Goal: Task Accomplishment & Management: Manage account settings

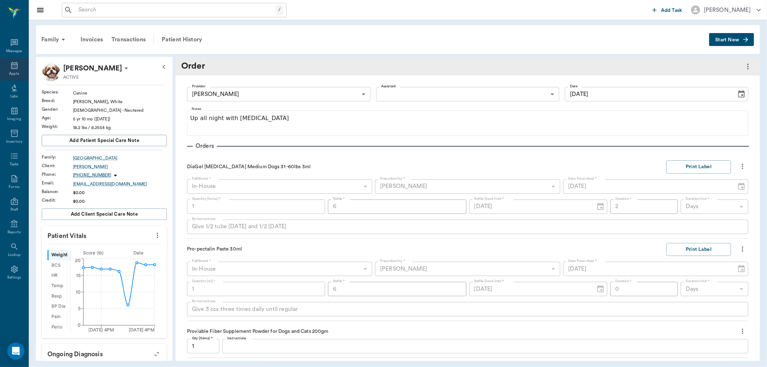
scroll to position [26, 0]
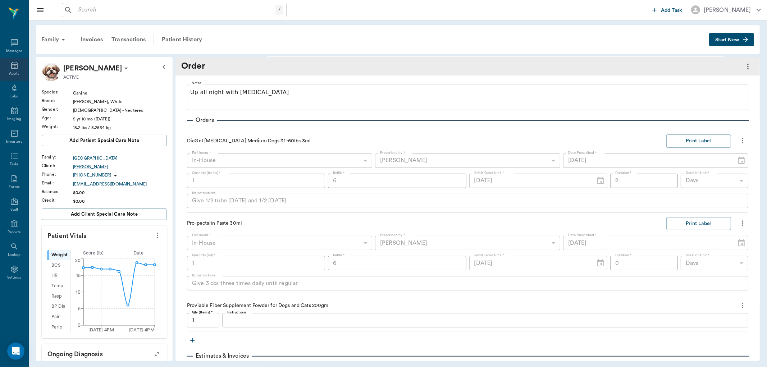
click at [16, 62] on icon at bounding box center [14, 65] width 9 height 9
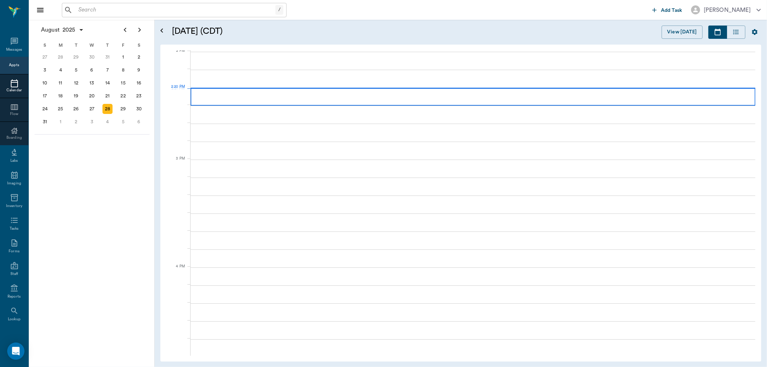
scroll to position [648, 0]
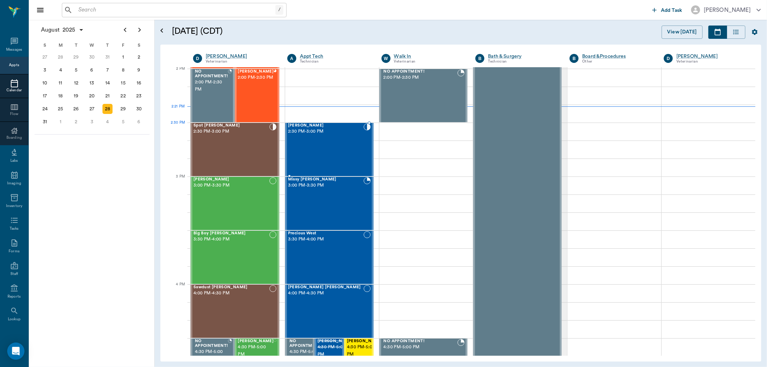
click at [329, 135] on div "[PERSON_NAME] 2:30 PM - 3:00 PM" at bounding box center [325, 149] width 75 height 52
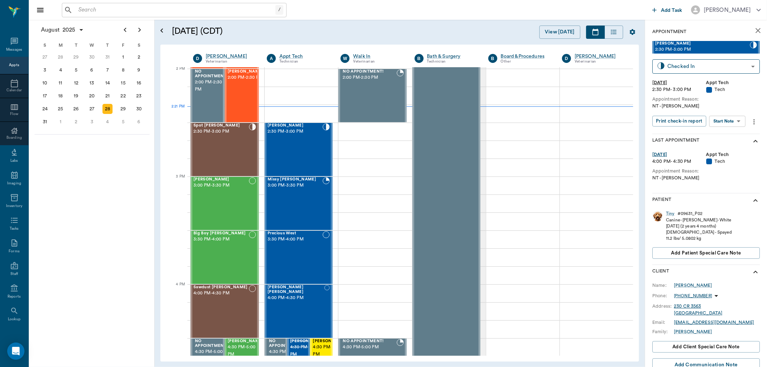
click at [734, 119] on body "/ ​ Add Task [PERSON_NAME] Nectar Messages Appts Calendar Flow Boarding Labs Im…" at bounding box center [383, 183] width 767 height 367
click at [733, 130] on li "Start SOAP" at bounding box center [728, 135] width 50 height 12
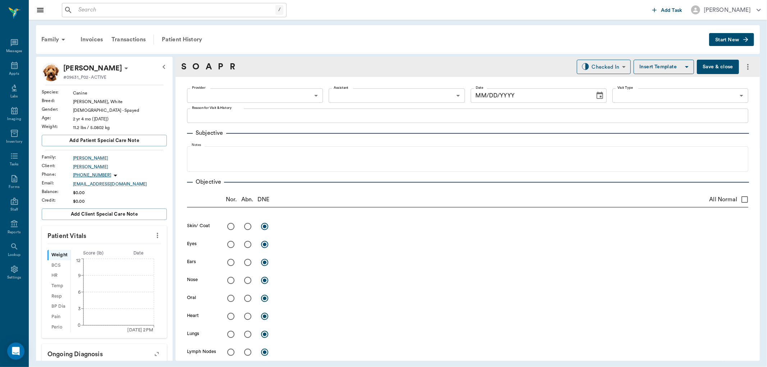
type input "63ec2f075fda476ae8351a4c"
type input "65d2be4f46e3a538d89b8c1a"
type textarea "NT -[PERSON_NAME]"
type input "[DATE]"
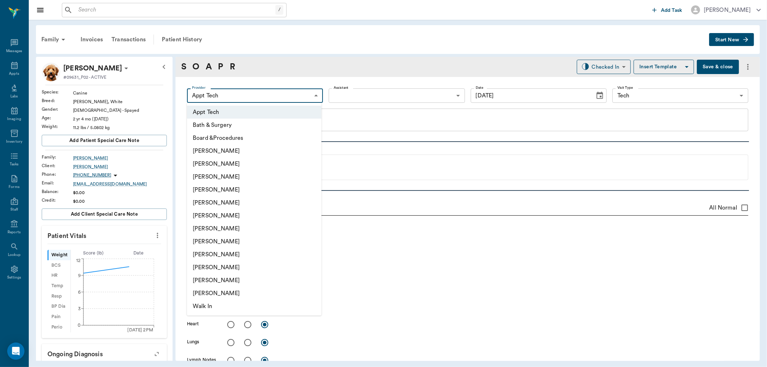
click at [296, 95] on body "/ ​ Add Task [PERSON_NAME] Nectar Messages Appts Labs Imaging Inventory Tasks F…" at bounding box center [383, 183] width 767 height 367
click at [253, 173] on li "[PERSON_NAME]" at bounding box center [254, 176] width 134 height 13
type input "642ef10e332a41444de2bad1"
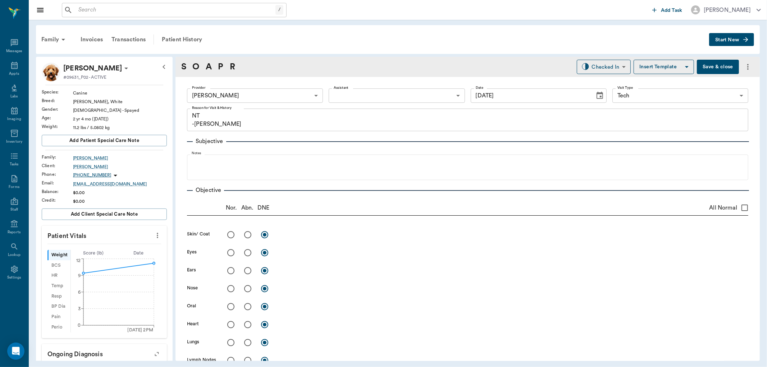
click at [153, 236] on icon "more" at bounding box center [157, 235] width 8 height 9
click at [126, 249] on span "Enter Vitals" at bounding box center [121, 248] width 60 height 8
click at [84, 259] on input "text" at bounding box center [104, 257] width 63 height 14
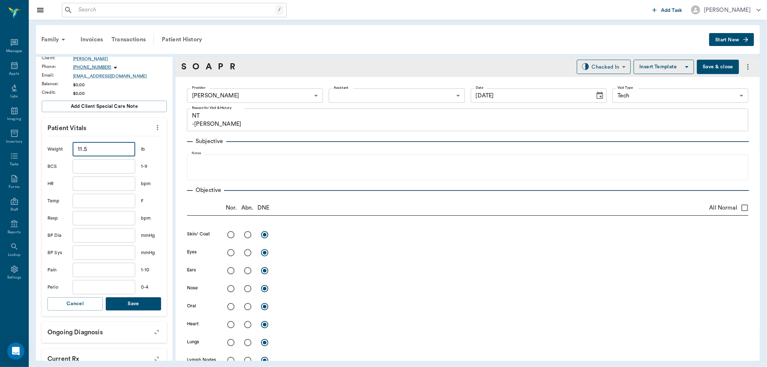
scroll to position [120, 0]
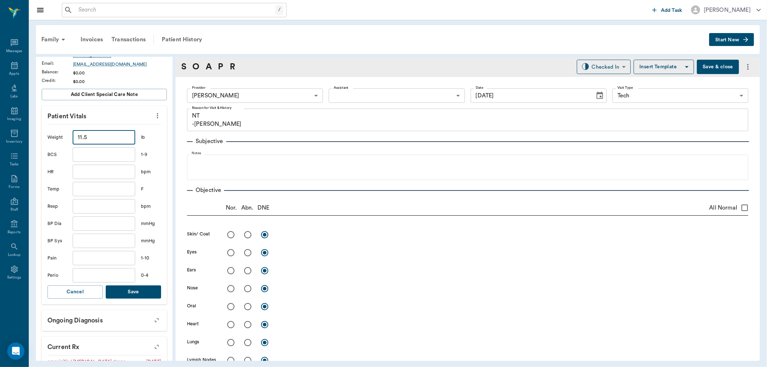
type input "11.5"
click at [136, 291] on button "Save" at bounding box center [133, 291] width 55 height 13
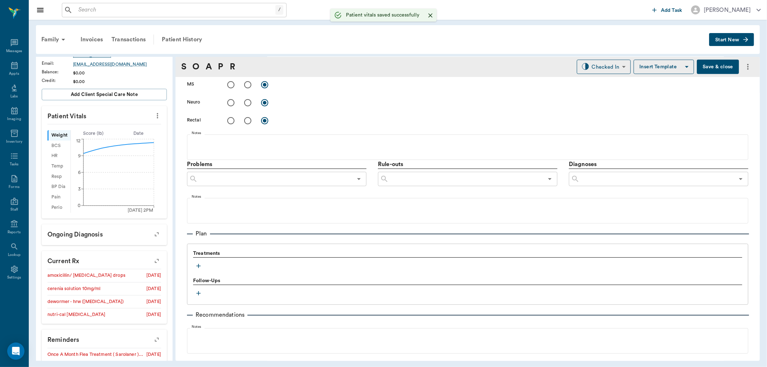
scroll to position [388, 0]
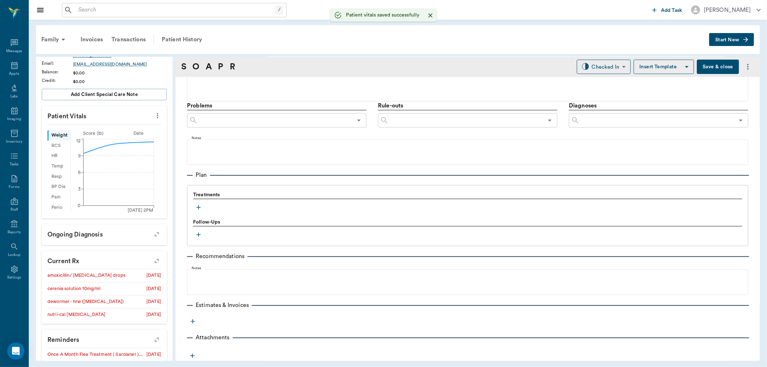
click at [199, 208] on icon "button" at bounding box center [198, 207] width 7 height 7
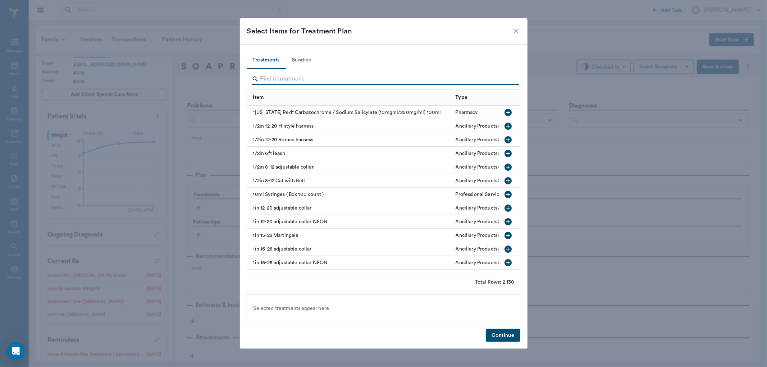
click at [314, 78] on input "Search" at bounding box center [384, 79] width 248 height 12
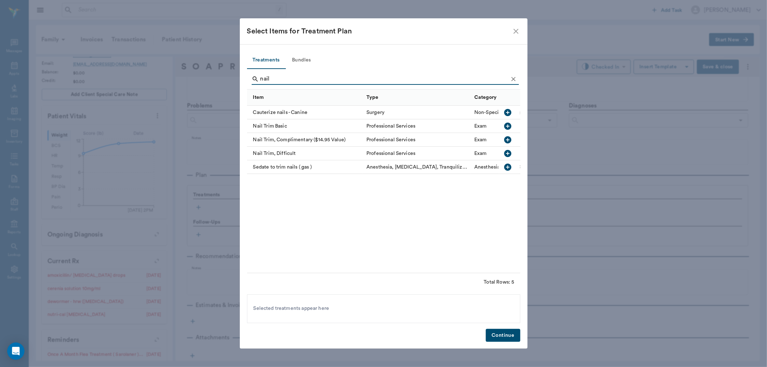
type input "nail"
click at [509, 138] on icon "button" at bounding box center [507, 139] width 7 height 7
click at [489, 334] on button "Continue" at bounding box center [503, 335] width 34 height 13
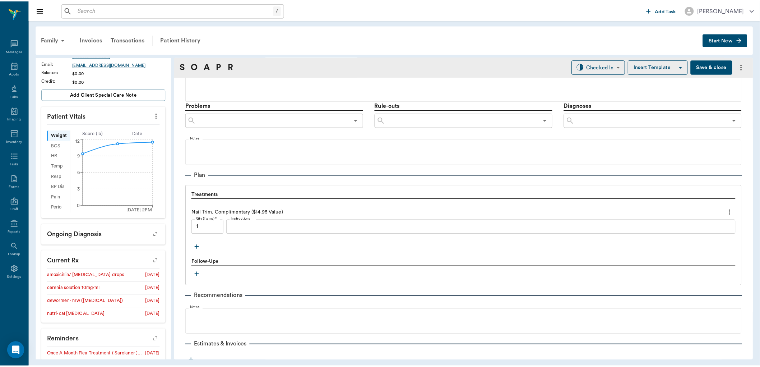
scroll to position [428, 0]
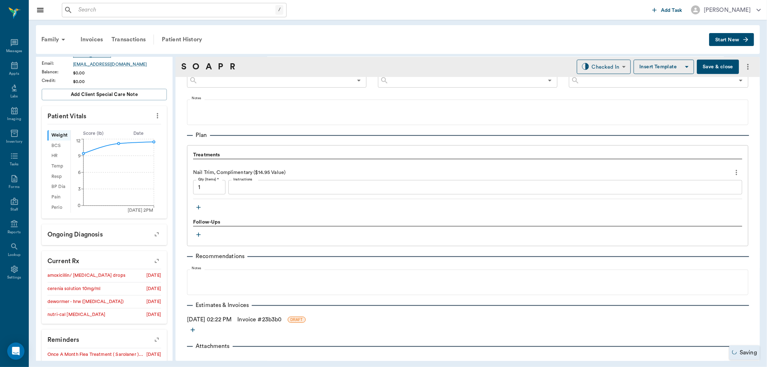
click at [267, 315] on link "Invoice # 23b3b0" at bounding box center [259, 319] width 44 height 9
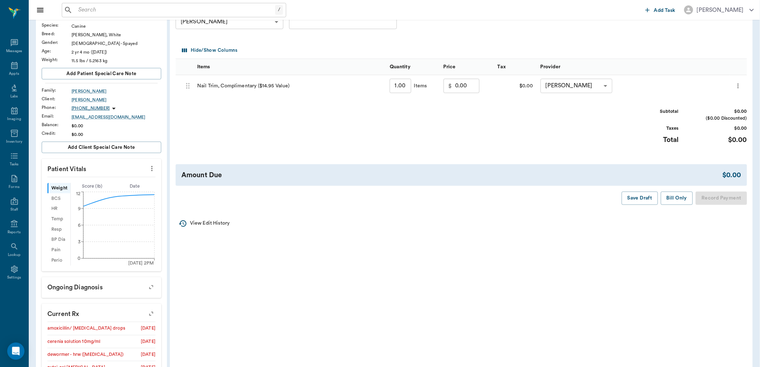
scroll to position [80, 0]
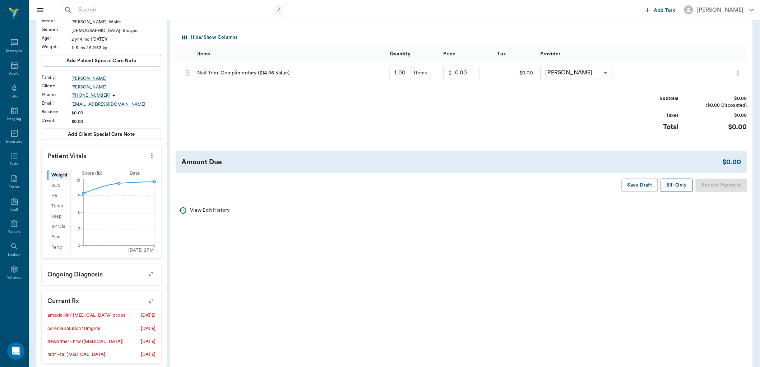
click at [675, 186] on button "Bill Only" at bounding box center [677, 185] width 32 height 13
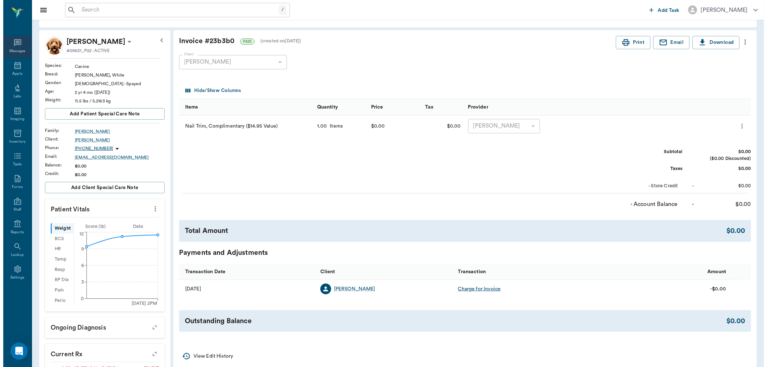
scroll to position [0, 0]
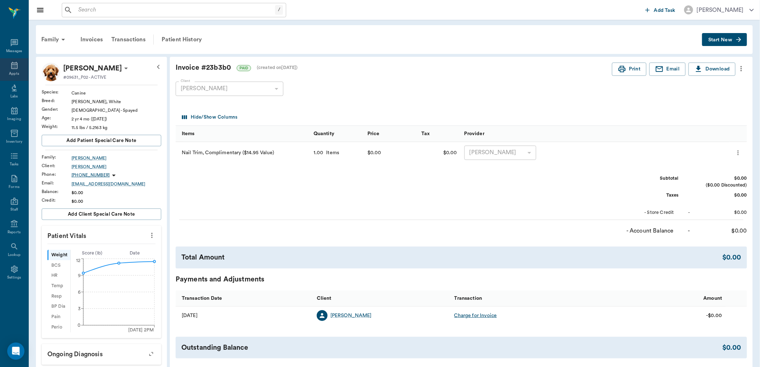
click at [18, 63] on icon at bounding box center [14, 65] width 9 height 9
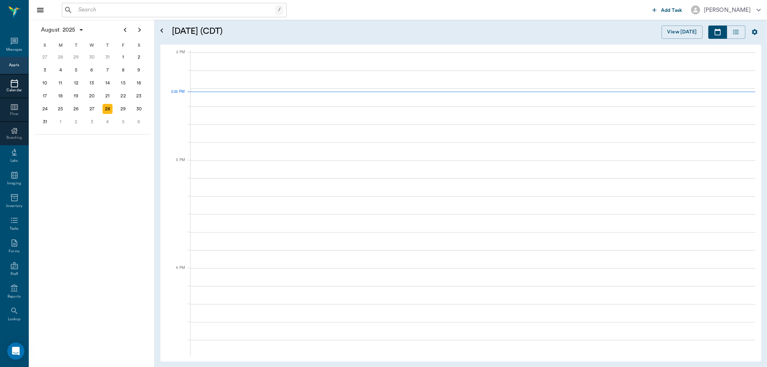
scroll to position [648, 0]
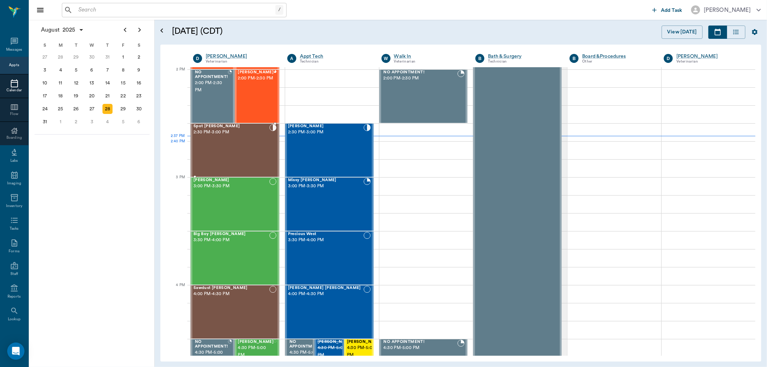
click at [227, 147] on div "Spot [PERSON_NAME] 2:30 PM - 3:00 PM" at bounding box center [231, 150] width 76 height 52
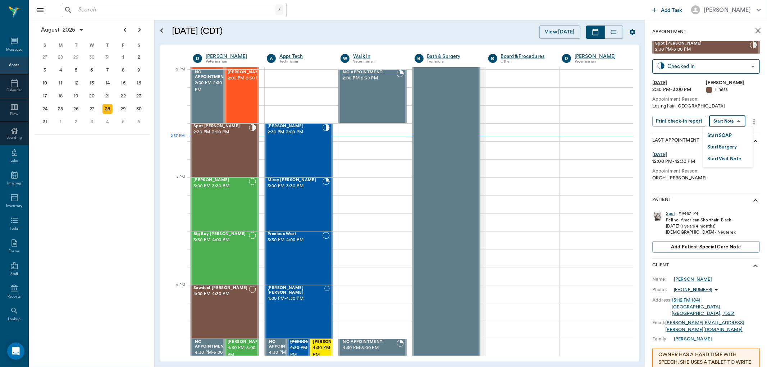
click at [730, 123] on body "/ ​ Add Task [PERSON_NAME] Nectar Messages Appts Calendar Flow Boarding Labs Im…" at bounding box center [383, 183] width 767 height 367
click at [717, 134] on button "Start SOAP" at bounding box center [719, 136] width 24 height 8
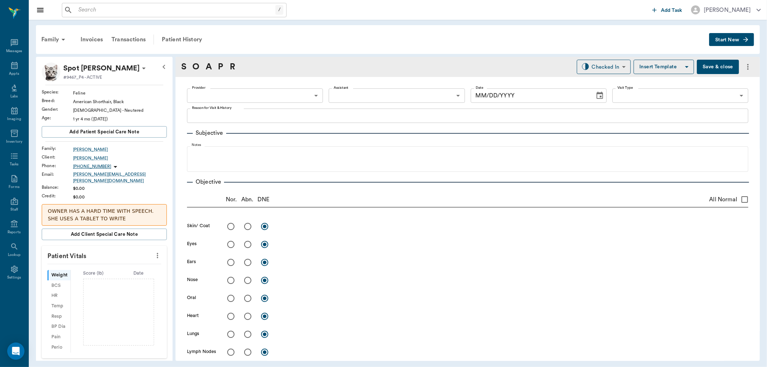
type input "63ec2f075fda476ae8351a4d"
type input "65d2be4f46e3a538d89b8c15"
type textarea "Losing hair [GEOGRAPHIC_DATA]"
type input "[DATE]"
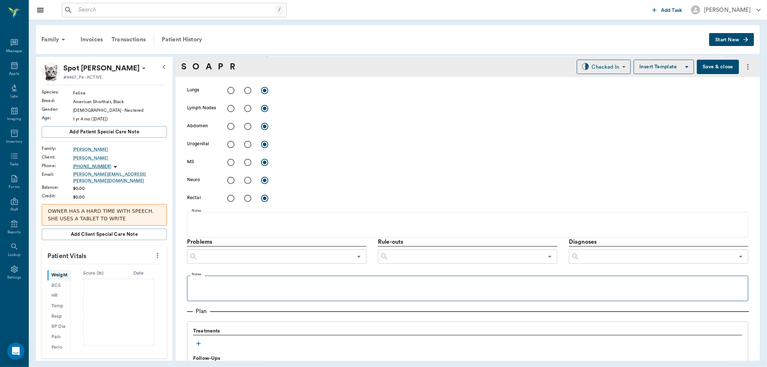
scroll to position [319, 0]
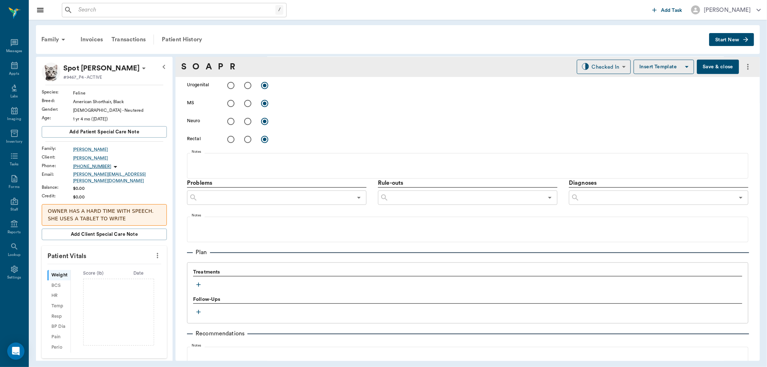
click at [197, 281] on icon "button" at bounding box center [198, 284] width 7 height 7
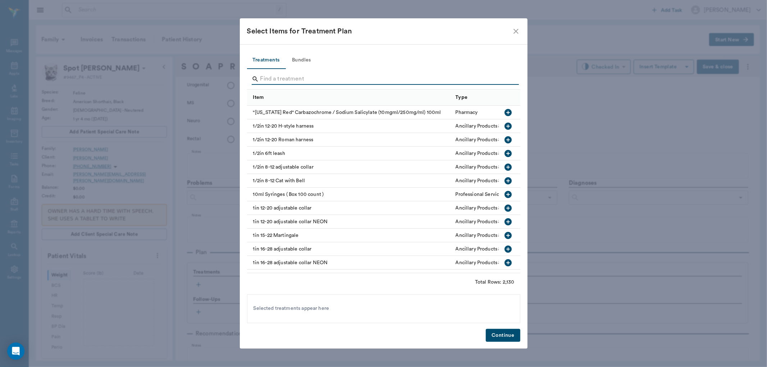
click at [272, 79] on input "Search" at bounding box center [384, 79] width 248 height 12
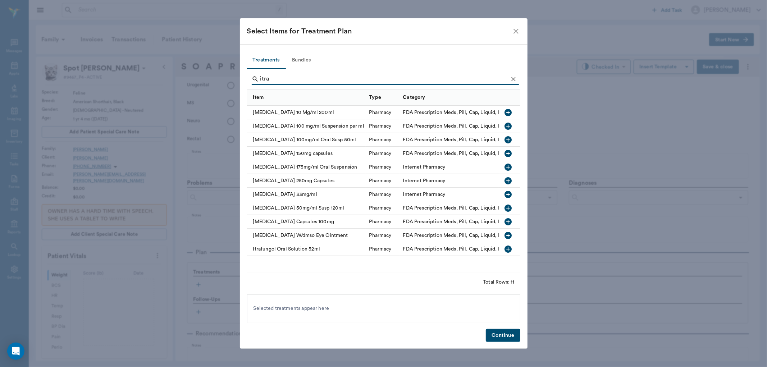
type input "itra"
click at [507, 166] on icon "button" at bounding box center [507, 167] width 7 height 7
click at [502, 337] on button "Continue" at bounding box center [503, 335] width 34 height 13
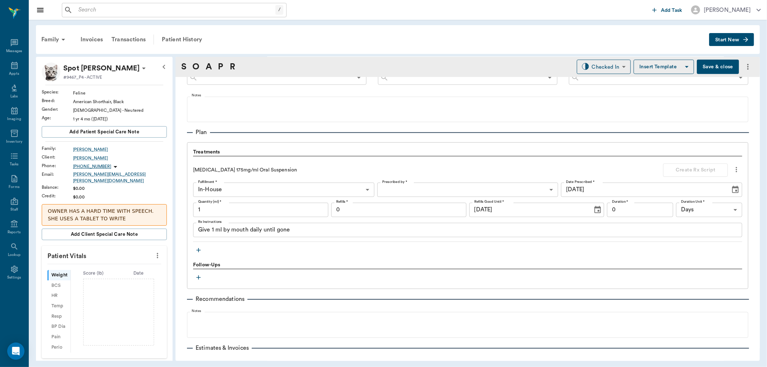
scroll to position [479, 0]
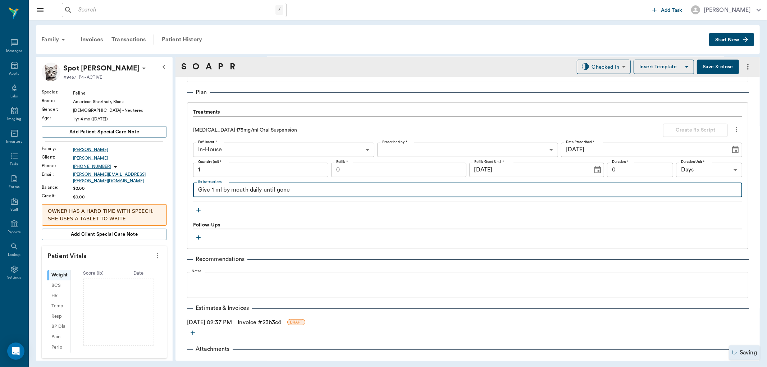
click at [210, 193] on textarea "Give 1 ml by mouth daily until gone" at bounding box center [467, 190] width 539 height 8
click at [212, 191] on textarea "Give 1 ml by mouth daily until gone" at bounding box center [467, 190] width 539 height 8
type textarea "Give .12 ml by mouth daily until gone"
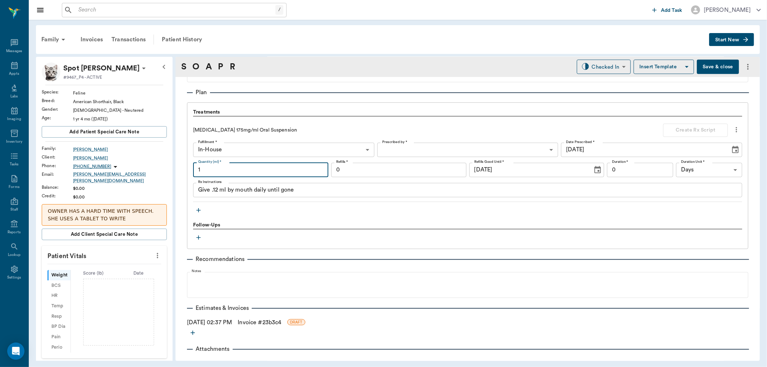
click at [261, 170] on input "1" at bounding box center [260, 170] width 135 height 14
type input "3"
click at [404, 146] on body "/ ​ Add Task [PERSON_NAME] Nectar Messages Appts Labs Imaging Inventory Tasks F…" at bounding box center [383, 183] width 767 height 367
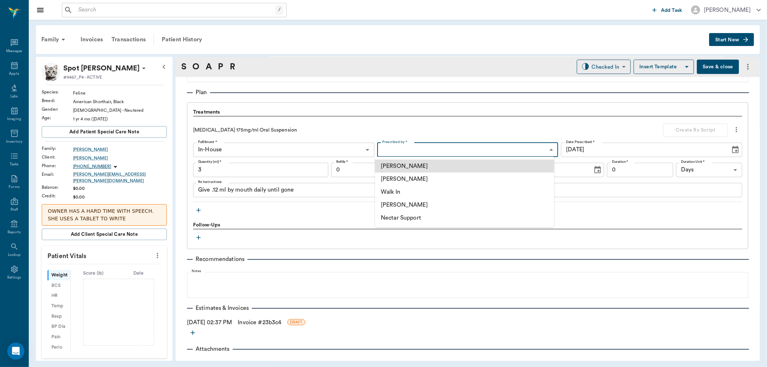
click at [399, 178] on li "[PERSON_NAME]" at bounding box center [464, 179] width 179 height 13
type input "63ec2f075fda476ae8351a4d"
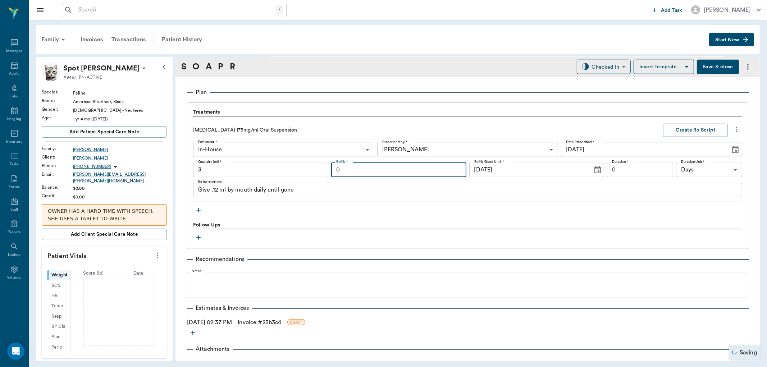
click at [400, 171] on input "0" at bounding box center [398, 170] width 135 height 14
type input "1"
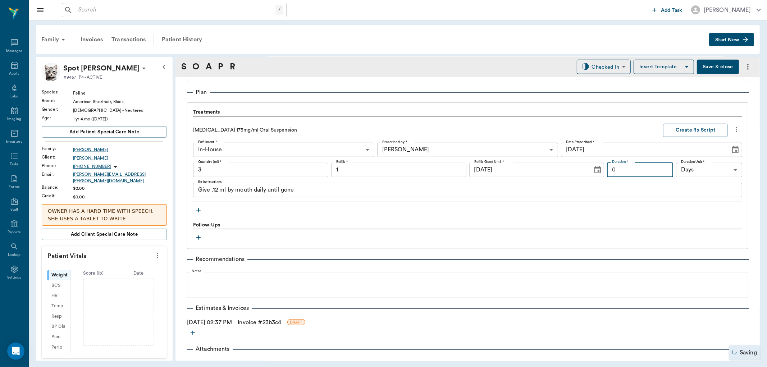
click at [647, 167] on input "0" at bounding box center [640, 170] width 66 height 14
type input "21"
click at [689, 128] on button "Create Rx Script" at bounding box center [695, 130] width 65 height 13
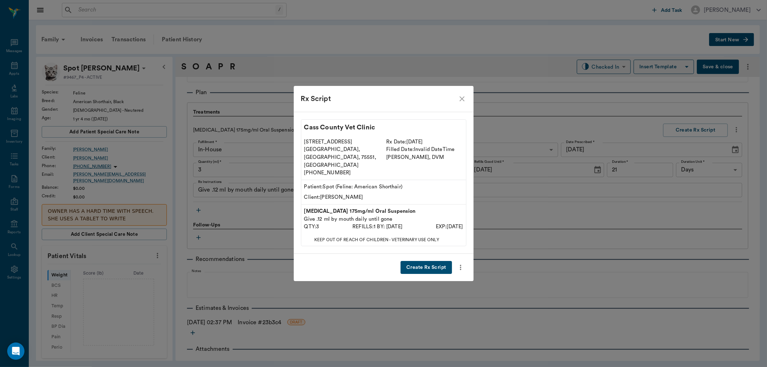
click at [428, 261] on button "Create Rx Script" at bounding box center [425, 267] width 51 height 13
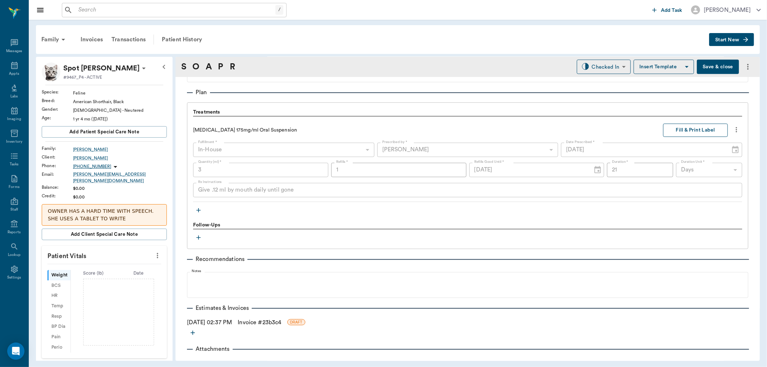
click at [681, 132] on button "Fill & Print Label" at bounding box center [695, 130] width 65 height 13
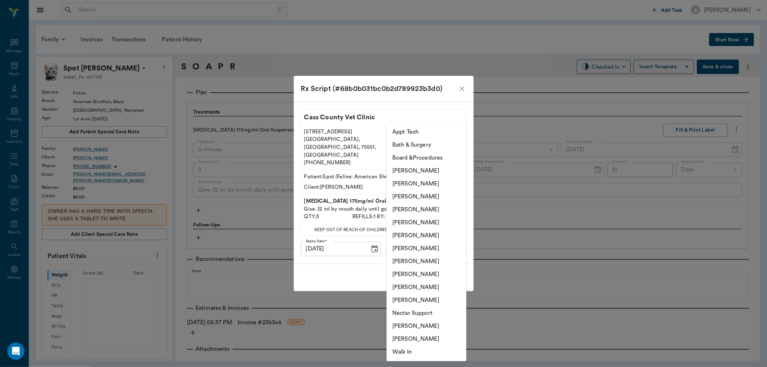
click at [435, 238] on body "/ ​ Add Task [PERSON_NAME] Nectar Messages Appts Labs Imaging Inventory Tasks F…" at bounding box center [383, 183] width 767 height 367
click at [438, 210] on li "[PERSON_NAME]" at bounding box center [426, 209] width 80 height 13
type input "63ec2f075fda476ae8351a4d"
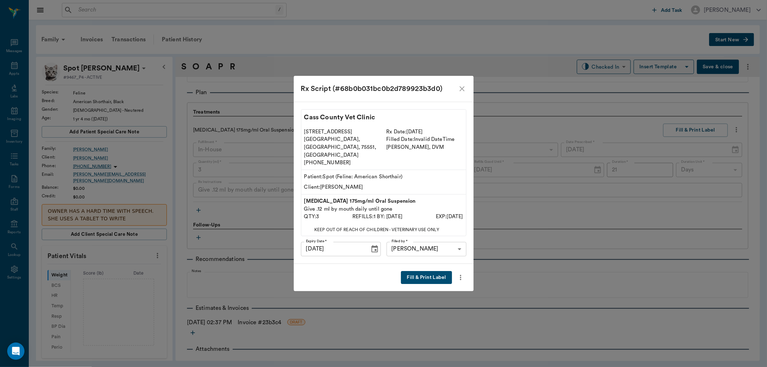
click at [428, 271] on button "Fill & Print Label" at bounding box center [426, 277] width 51 height 13
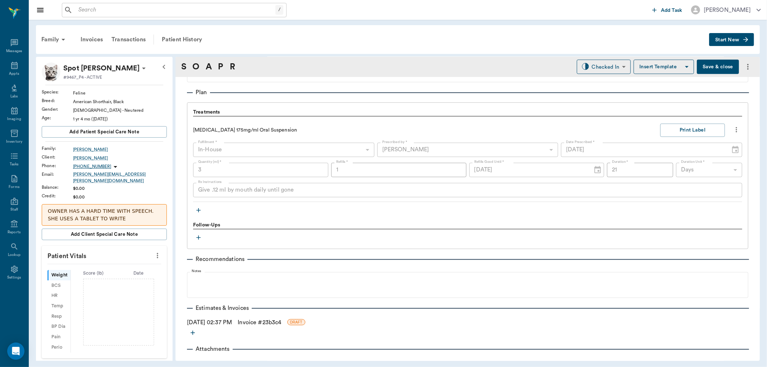
click at [199, 208] on icon "button" at bounding box center [198, 210] width 7 height 7
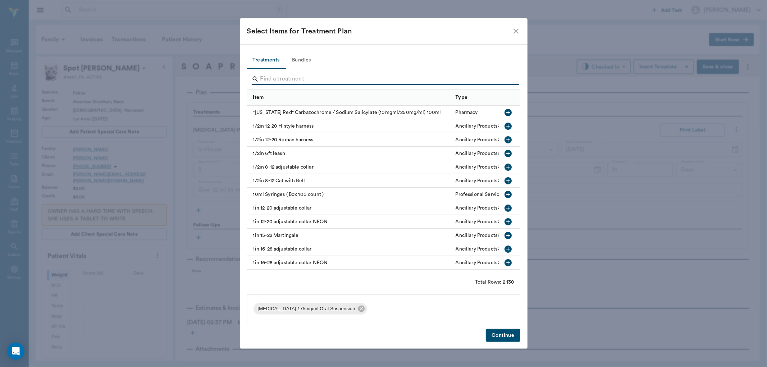
click at [271, 79] on input "Search" at bounding box center [384, 79] width 248 height 12
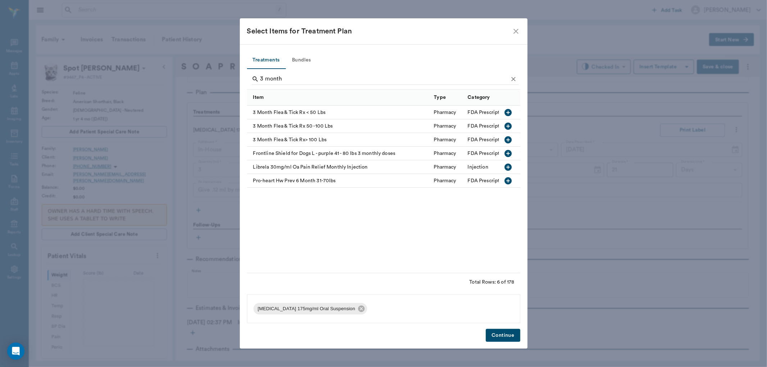
click at [506, 110] on icon "button" at bounding box center [507, 112] width 7 height 7
type input "3"
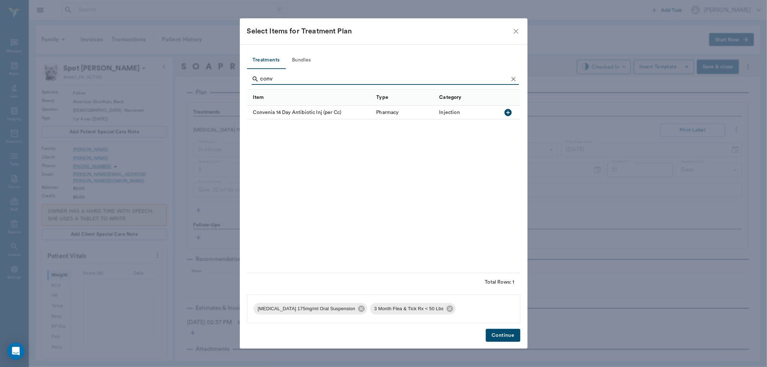
click at [507, 112] on icon "button" at bounding box center [508, 112] width 9 height 9
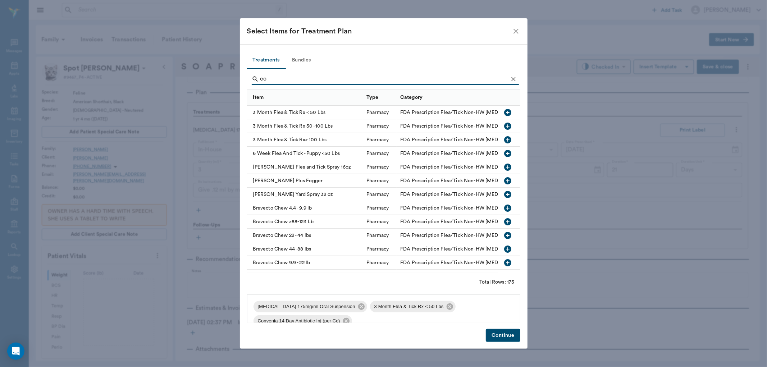
type input "c"
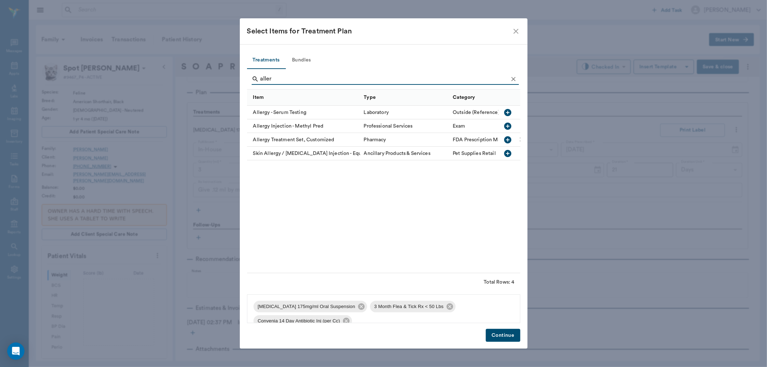
type input "aller"
click at [509, 127] on icon "button" at bounding box center [507, 126] width 7 height 7
click at [494, 334] on button "Continue" at bounding box center [503, 335] width 34 height 13
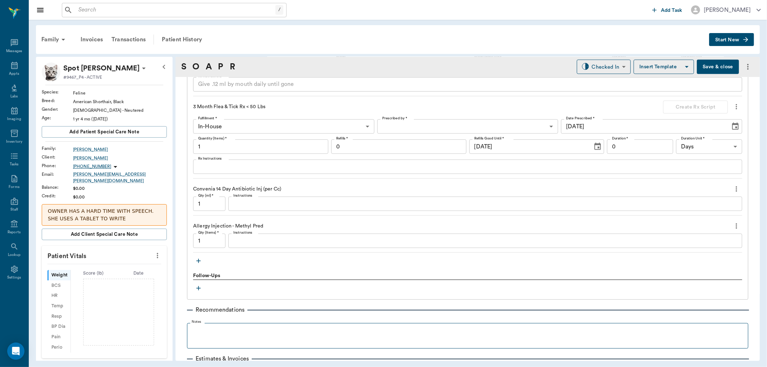
scroll to position [599, 0]
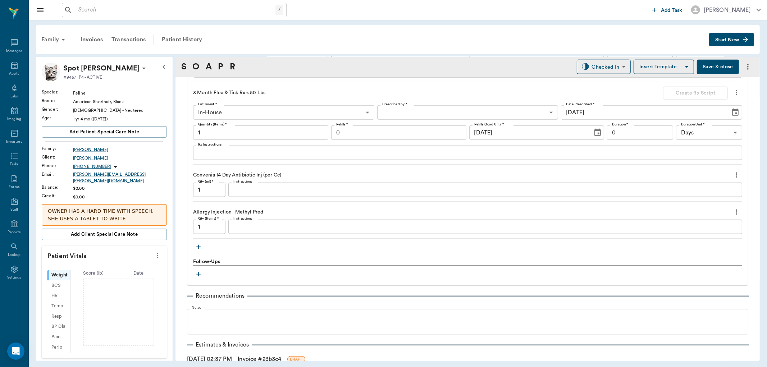
click at [253, 357] on link "Invoice # 23b3c4" at bounding box center [259, 359] width 43 height 9
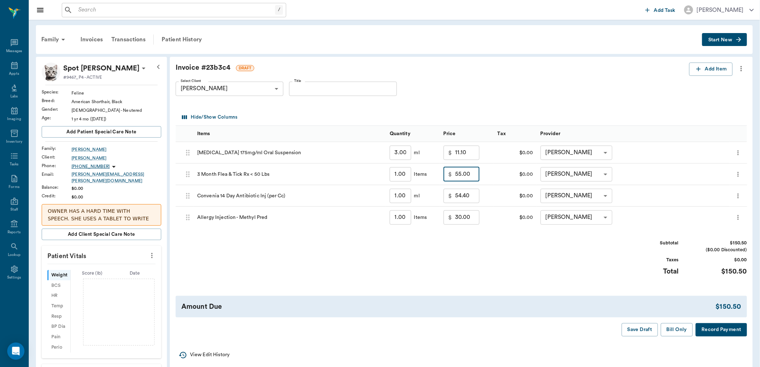
click at [472, 178] on input "55.00" at bounding box center [467, 174] width 24 height 14
type input "40.00"
click at [404, 198] on input "1.00" at bounding box center [401, 196] width 22 height 14
type input "."
type input "0.00"
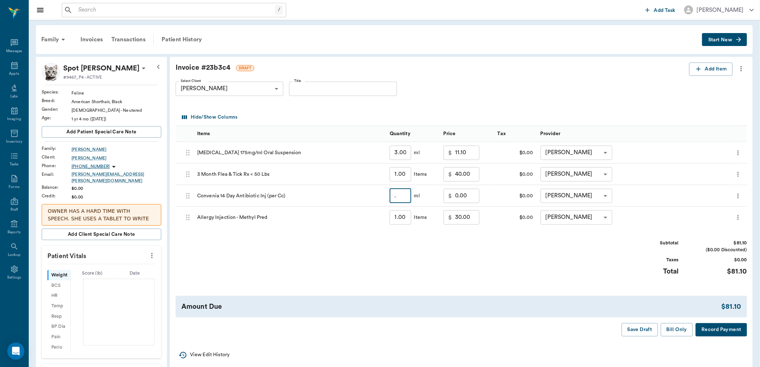
type input ".4"
type input "21.76"
type input ".4"
click at [471, 220] on input "30.00" at bounding box center [467, 217] width 24 height 14
type input "20.00"
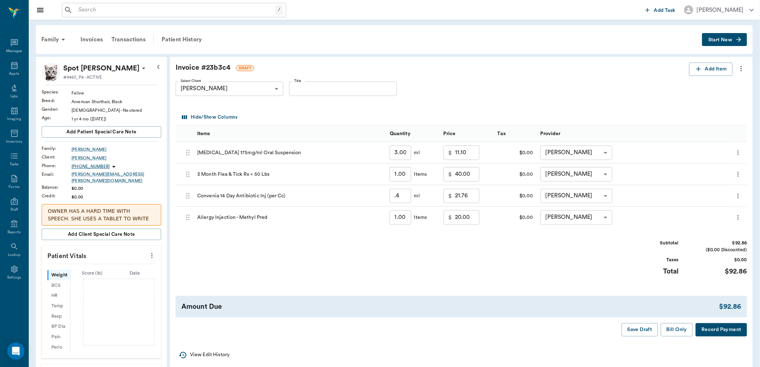
click at [518, 266] on div "Subtotal $92.86 ($0.00 Discounted) Taxes $0.00 Total $92.86" at bounding box center [462, 262] width 572 height 44
click at [681, 331] on button "Bill Only" at bounding box center [677, 329] width 32 height 13
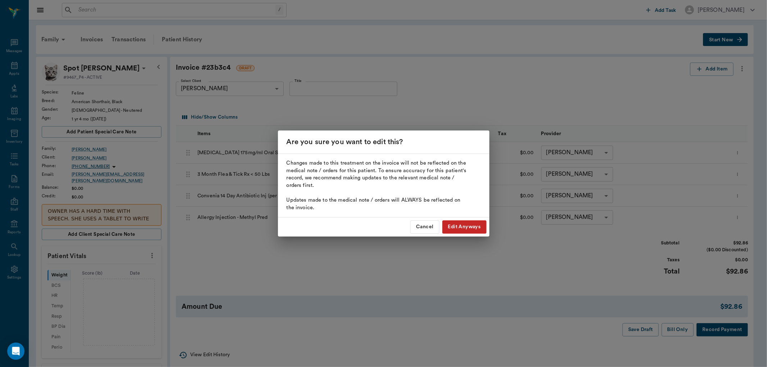
click at [473, 230] on button "Edit Anyways" at bounding box center [464, 226] width 44 height 13
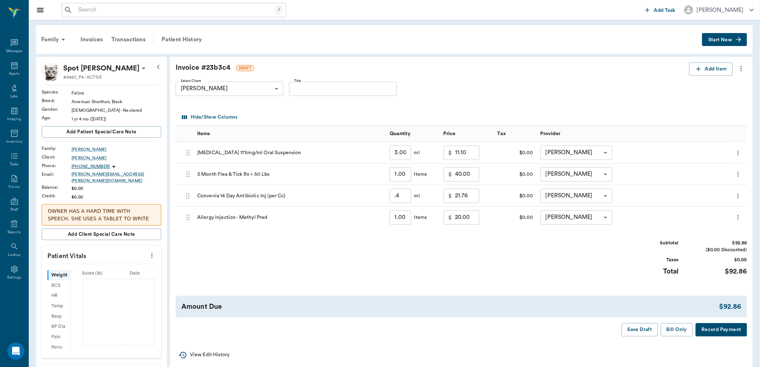
type input "0.40"
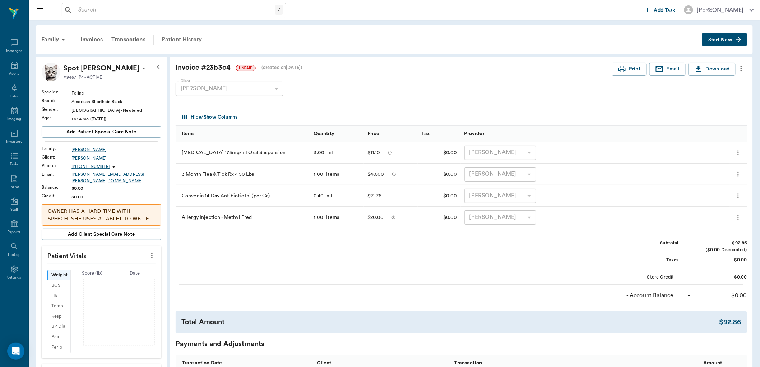
click at [174, 38] on div "Patient History" at bounding box center [181, 39] width 49 height 17
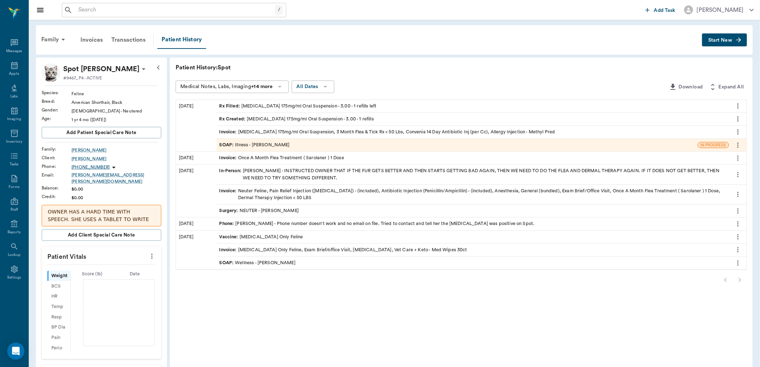
click at [280, 144] on div "SOAP : Illness - [PERSON_NAME]" at bounding box center [255, 145] width 70 height 7
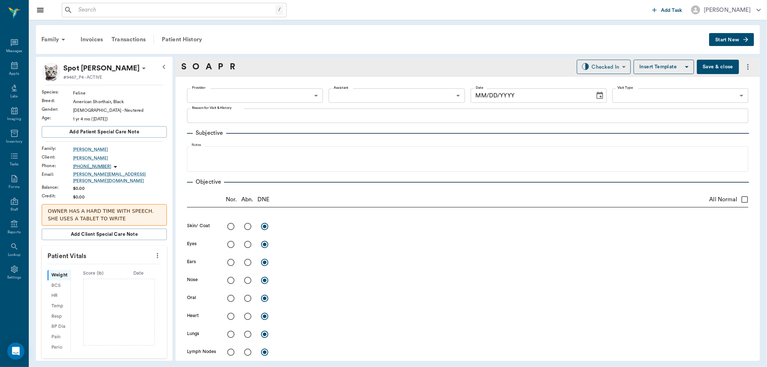
type input "63ec2f075fda476ae8351a4d"
type input "65d2be4f46e3a538d89b8c15"
type textarea "Losing hair [GEOGRAPHIC_DATA]"
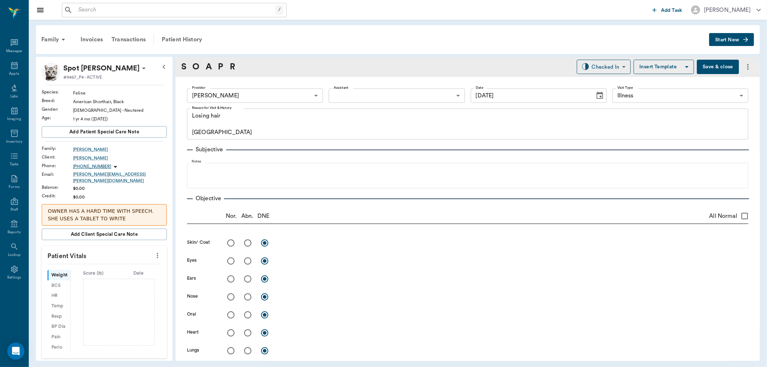
type input "[DATE]"
click at [602, 69] on body "/ ​ Add Task [PERSON_NAME] Nectar Messages Appts Labs Imaging Inventory Tasks F…" at bounding box center [383, 183] width 767 height 367
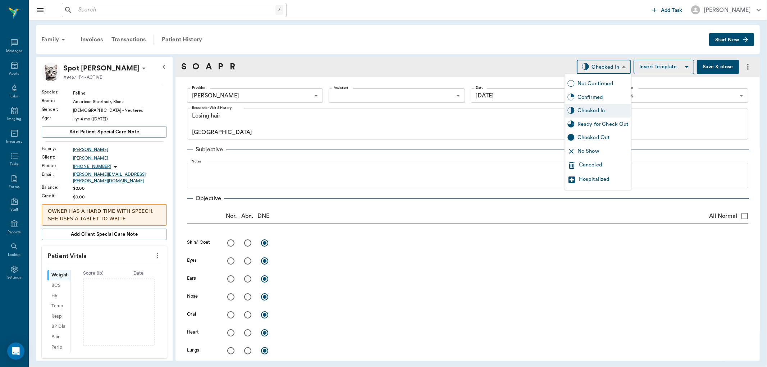
click at [597, 125] on div "Ready for Check Out" at bounding box center [602, 124] width 51 height 8
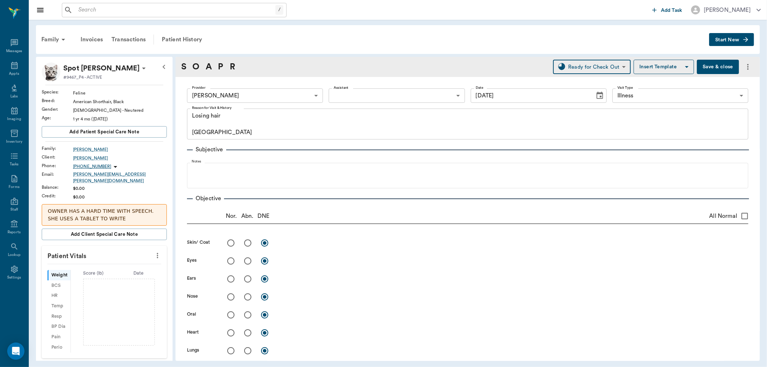
type input "READY_TO_CHECKOUT"
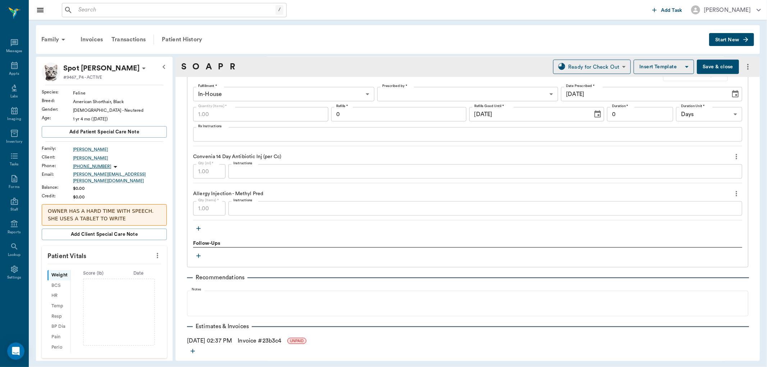
scroll to position [639, 0]
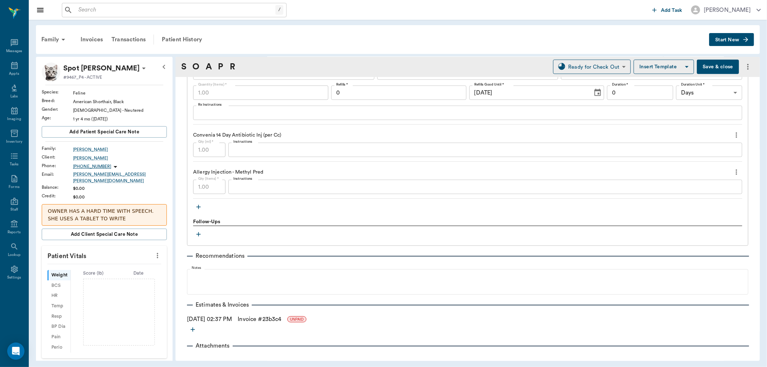
click at [245, 150] on textarea "Instructions" at bounding box center [485, 150] width 504 height 8
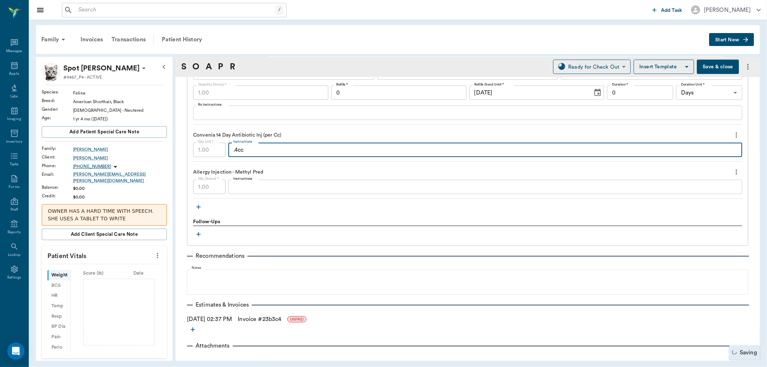
type textarea ".4cc"
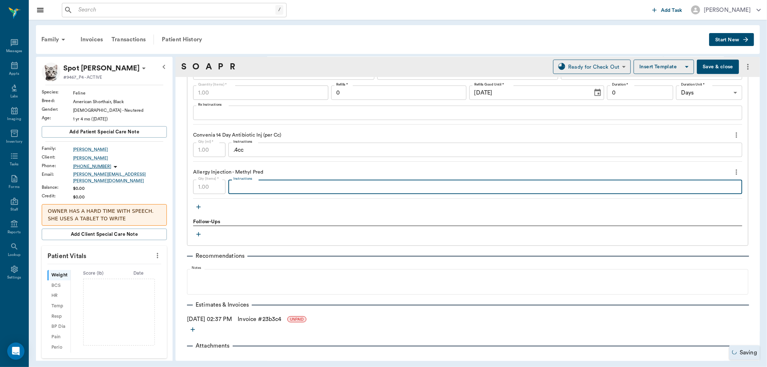
click at [268, 190] on textarea "Instructions" at bounding box center [485, 187] width 504 height 8
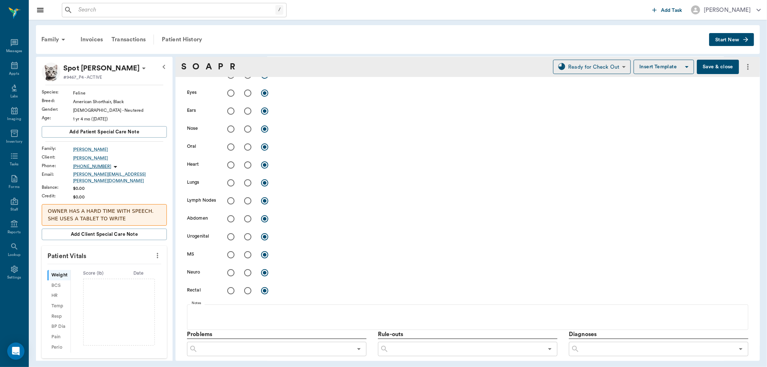
scroll to position [48, 0]
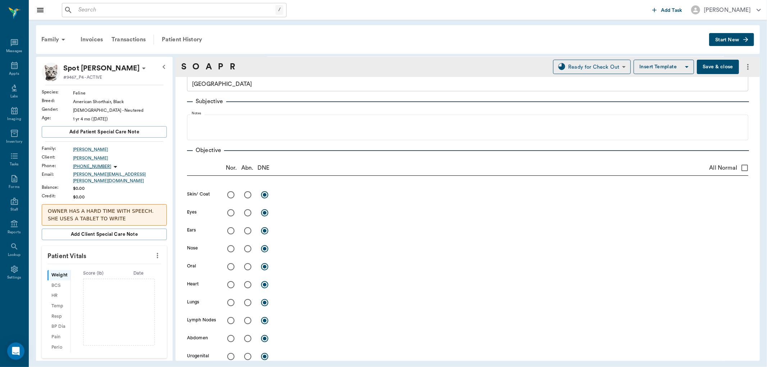
type textarea "MP20 Dex1"
click at [246, 193] on input "radio" at bounding box center [247, 194] width 15 height 15
radio input "true"
click at [157, 253] on icon "more" at bounding box center [157, 255] width 1 height 5
click at [131, 261] on span "Enter Vitals" at bounding box center [121, 264] width 60 height 8
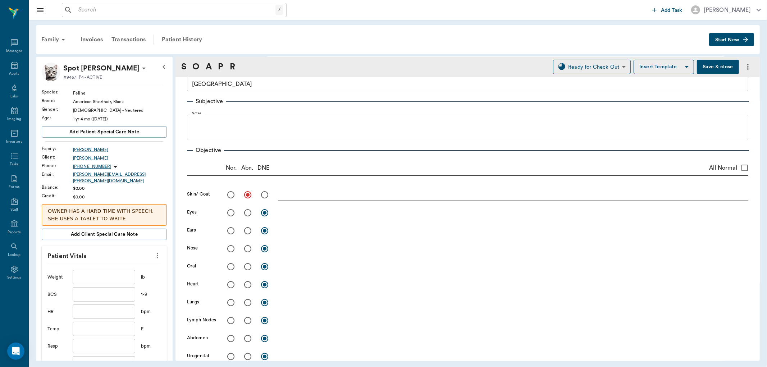
click at [109, 272] on input "text" at bounding box center [104, 277] width 63 height 14
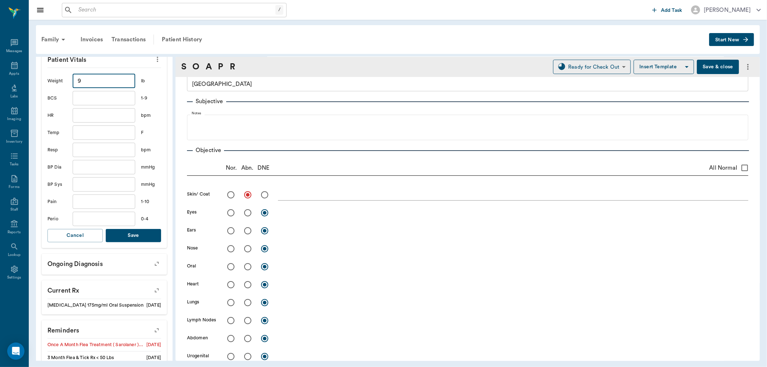
scroll to position [199, 0]
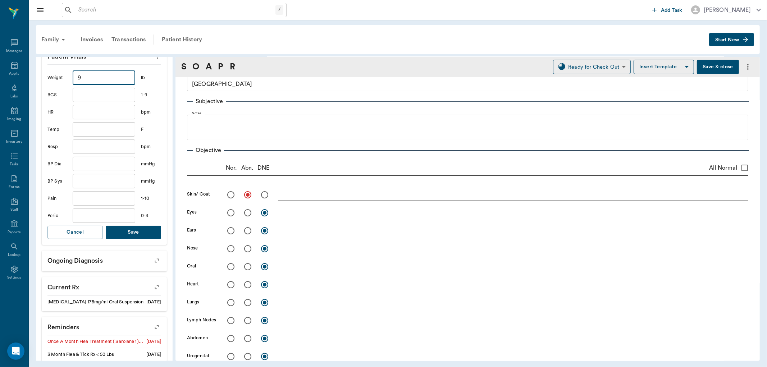
type input "9"
click at [127, 226] on button "Save" at bounding box center [133, 232] width 55 height 13
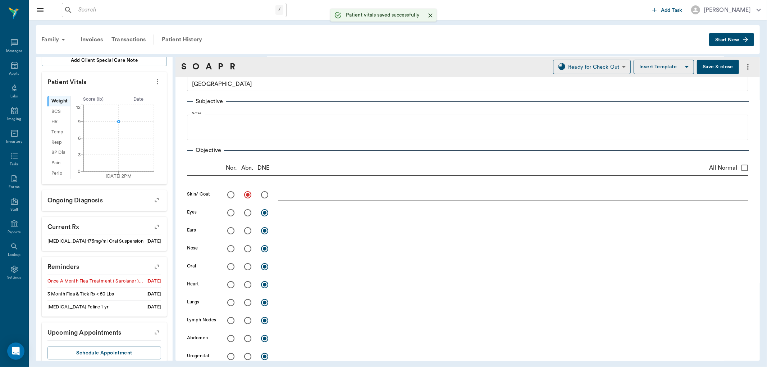
scroll to position [192, 0]
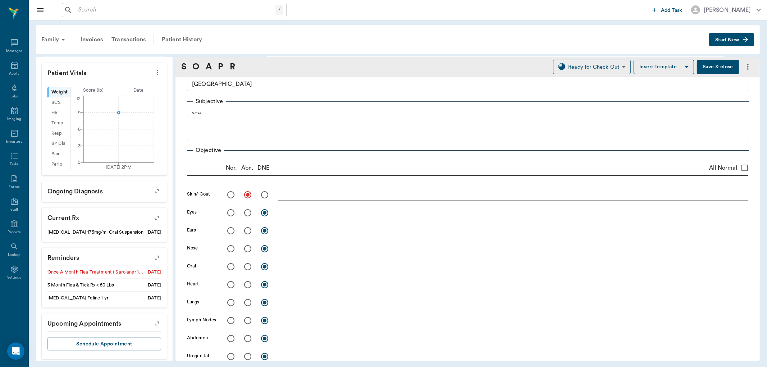
click at [294, 199] on div "x" at bounding box center [513, 195] width 470 height 10
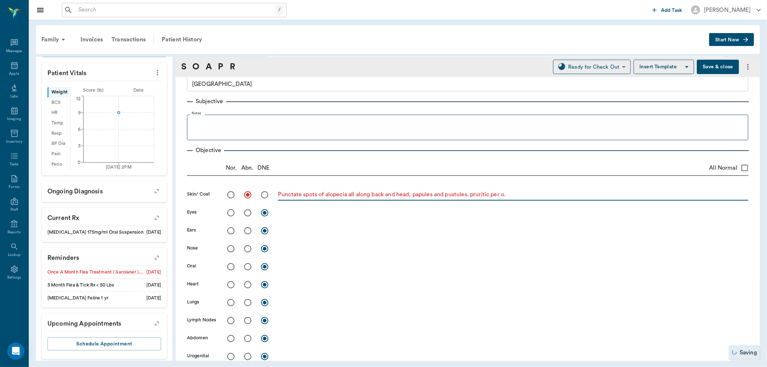
type textarea "Punctate spots of alopecia all along back and head, papules and pustules. pruri…"
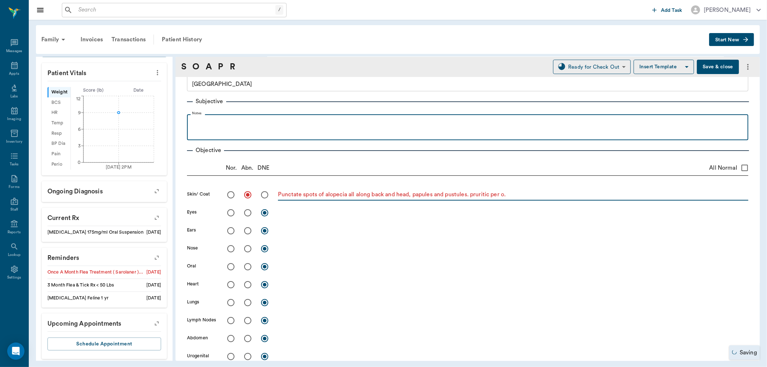
click at [236, 126] on p at bounding box center [467, 122] width 554 height 9
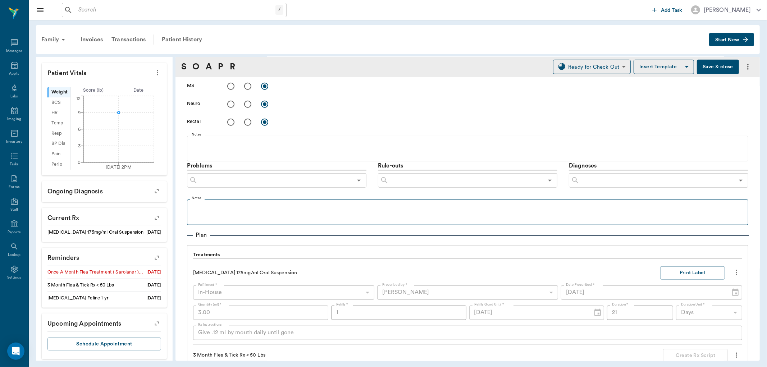
scroll to position [368, 0]
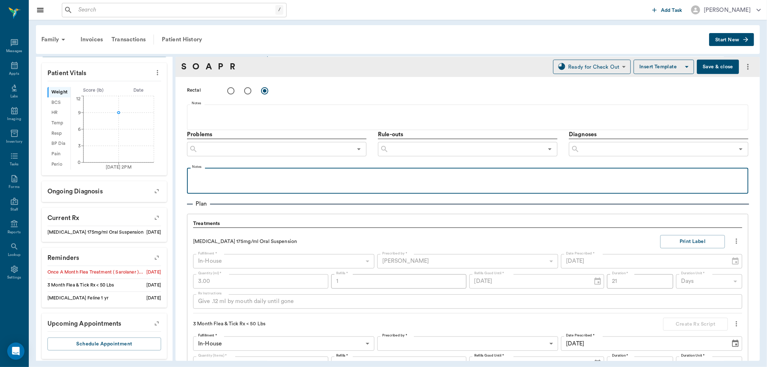
click at [242, 181] on div at bounding box center [467, 180] width 554 height 18
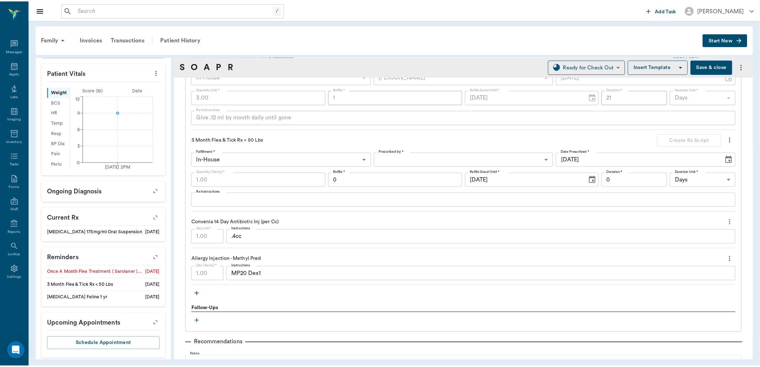
scroll to position [567, 0]
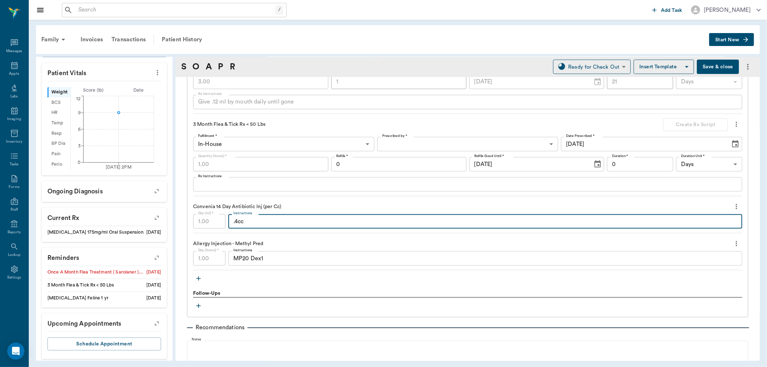
click at [299, 221] on textarea ".4cc" at bounding box center [485, 221] width 504 height 8
type textarea ".4cc SQ"
click at [713, 60] on button "Save & close" at bounding box center [717, 67] width 42 height 14
